Goal: Task Accomplishment & Management: Complete application form

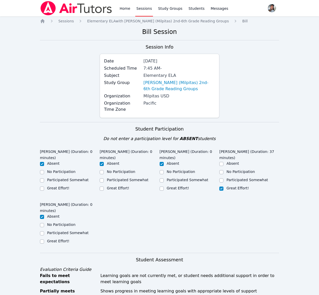
scroll to position [544, 0]
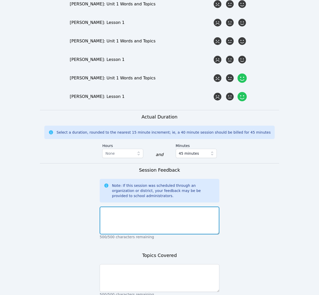
click at [197, 211] on textarea at bounding box center [160, 220] width 120 height 28
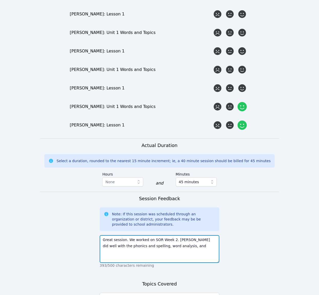
scroll to position [544, 0]
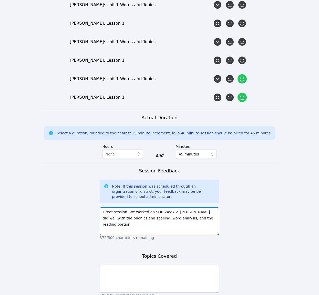
type textarea "Great session. We worked on SOR Week 2. Samarth did well with the phonics and s…"
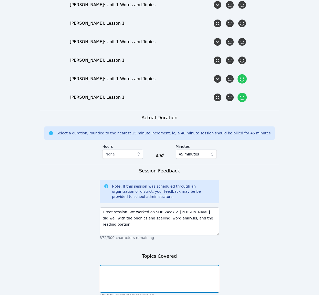
click at [191, 268] on textarea at bounding box center [160, 279] width 120 height 28
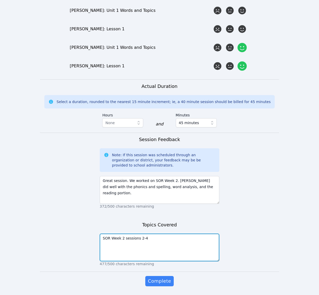
scroll to position [585, 0]
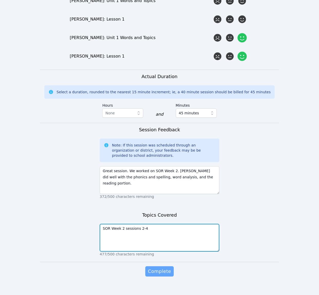
type textarea "SOR Week 2 sessions 2-4"
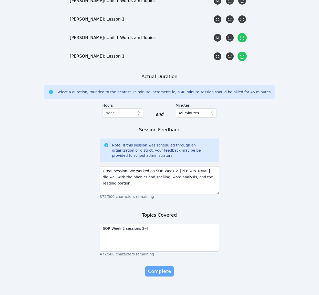
click at [164, 267] on span "Complete" at bounding box center [159, 270] width 23 height 7
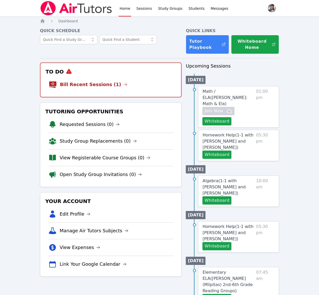
drag, startPoint x: 43, startPoint y: 19, endPoint x: 35, endPoint y: 19, distance: 8.5
click at [43, 19] on icon "Breadcrumb" at bounding box center [42, 20] width 5 height 5
click at [120, 124] on link "Study Group Replacements (1)" at bounding box center [103, 124] width 86 height 7
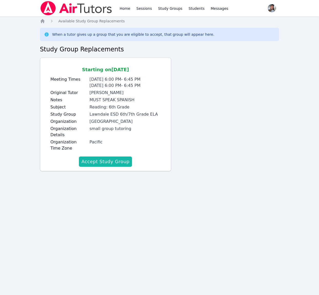
click at [112, 165] on button "Accept Study Group" at bounding box center [105, 161] width 53 height 10
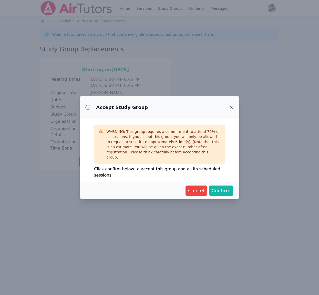
click at [232, 190] on button "Confirm" at bounding box center [221, 190] width 24 height 10
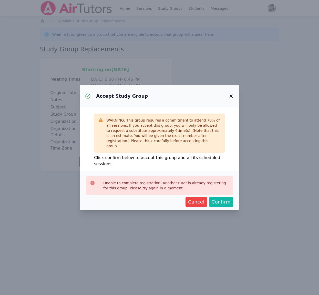
click at [224, 200] on span "Confirm" at bounding box center [221, 201] width 19 height 7
click at [222, 198] on span "Confirm" at bounding box center [221, 201] width 19 height 7
click at [217, 198] on span "Confirm" at bounding box center [221, 201] width 19 height 7
click at [231, 99] on icon "button" at bounding box center [231, 96] width 6 height 6
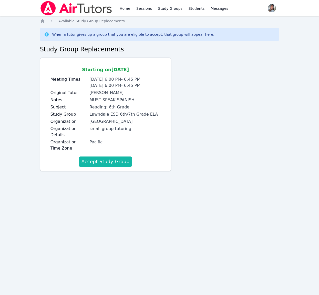
click at [106, 160] on button "Accept Study Group" at bounding box center [105, 161] width 53 height 10
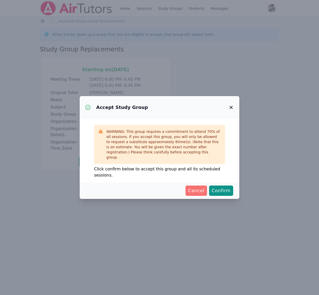
click at [198, 189] on span "Cancel" at bounding box center [196, 190] width 16 height 7
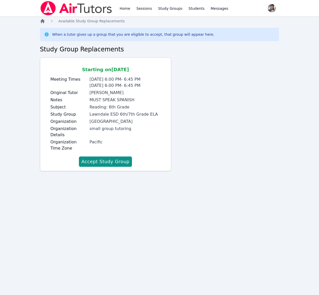
click at [43, 21] on icon "Breadcrumb" at bounding box center [43, 21] width 4 height 4
